Goal: Use online tool/utility: Utilize a website feature to perform a specific function

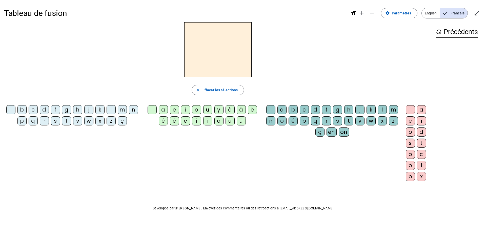
click at [122, 110] on div "m" at bounding box center [122, 109] width 9 height 9
click at [197, 108] on div "o" at bounding box center [196, 109] width 9 height 9
click at [350, 120] on div "t" at bounding box center [348, 120] width 9 height 9
click at [21, 120] on div "p" at bounding box center [21, 120] width 9 height 9
click at [110, 110] on div "l" at bounding box center [110, 109] width 9 height 9
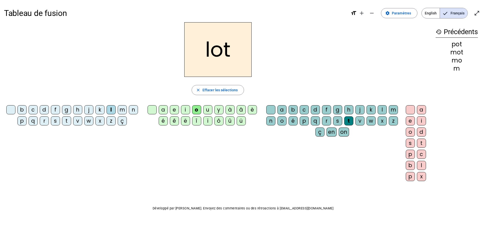
click at [43, 120] on div "r" at bounding box center [44, 120] width 9 height 9
click at [162, 111] on div "a" at bounding box center [163, 109] width 9 height 9
click at [185, 110] on div "i" at bounding box center [185, 109] width 9 height 9
click at [78, 122] on div "v" at bounding box center [77, 120] width 9 height 9
click at [122, 109] on div "m" at bounding box center [122, 109] width 9 height 9
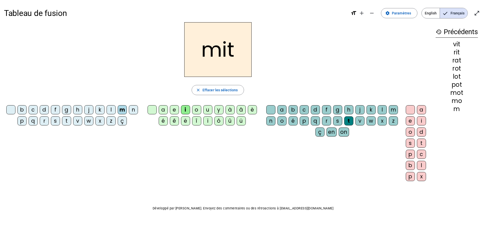
click at [42, 107] on div "d" at bounding box center [44, 109] width 9 height 9
click at [197, 111] on div "o" at bounding box center [196, 109] width 9 height 9
click at [337, 121] on div "s" at bounding box center [337, 120] width 9 height 9
